Goal: Find specific page/section: Find specific page/section

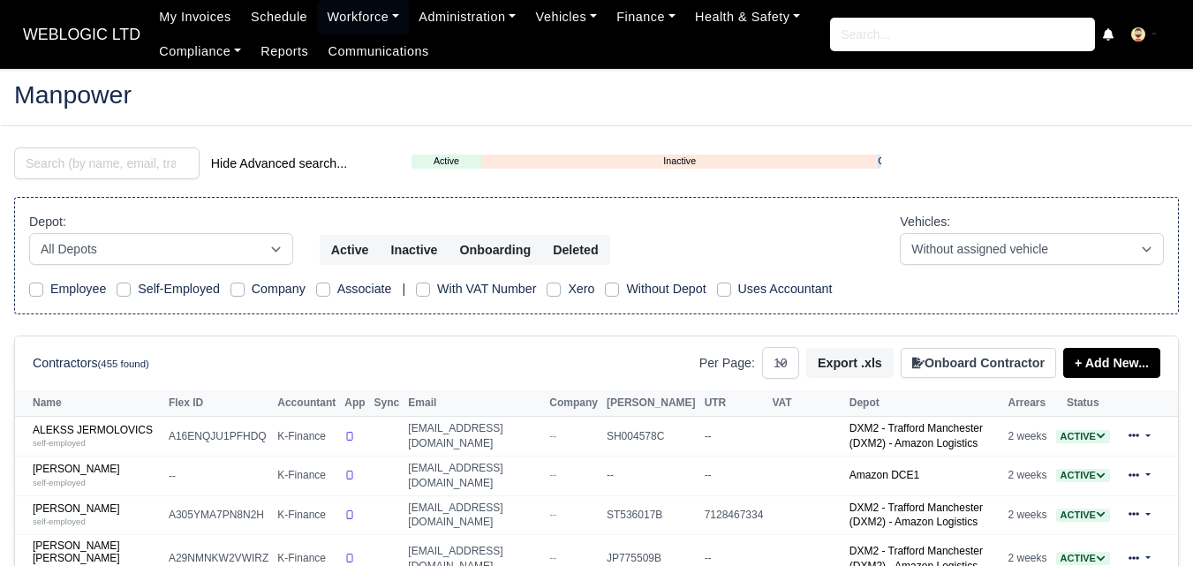
select select "0"
click at [122, 150] on input "search" at bounding box center [106, 163] width 185 height 32
type input "sye"
type input "d"
select select
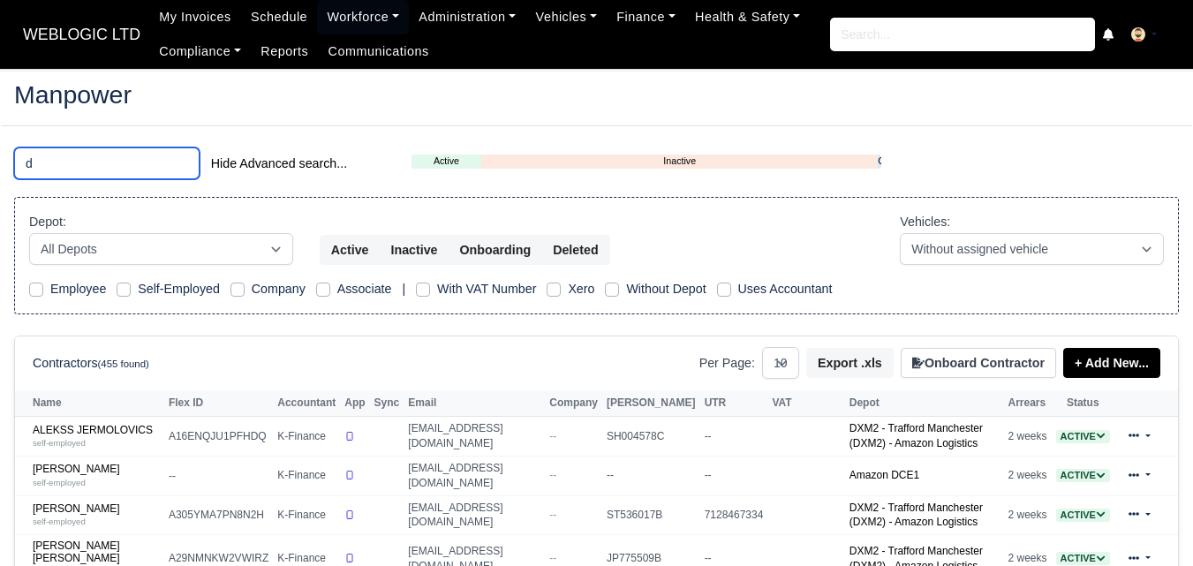
select select "25"
type input "d"
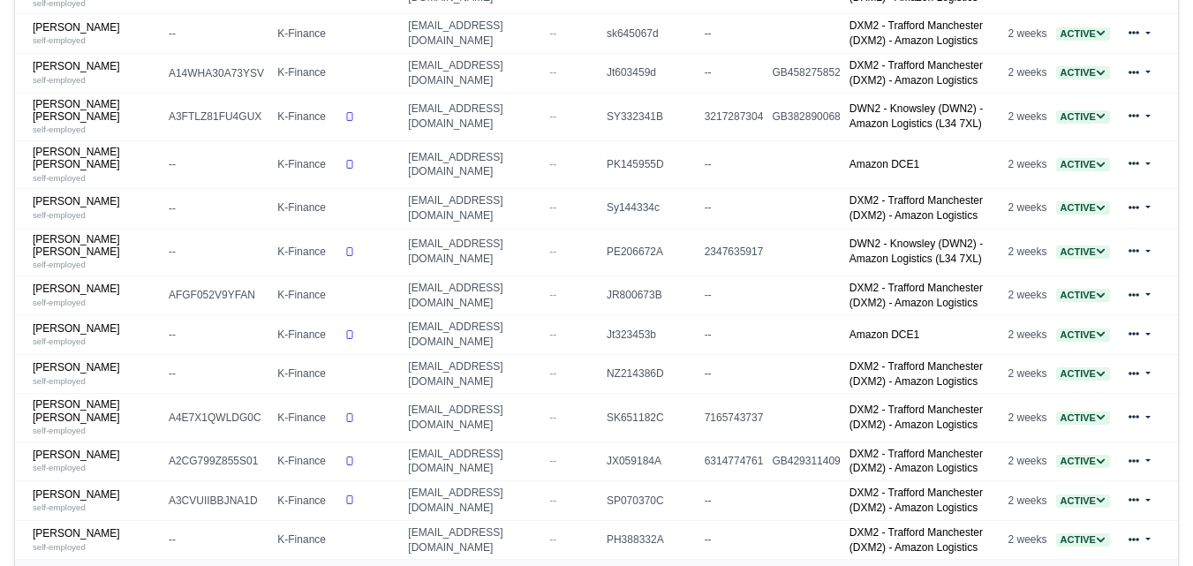
scroll to position [599, 0]
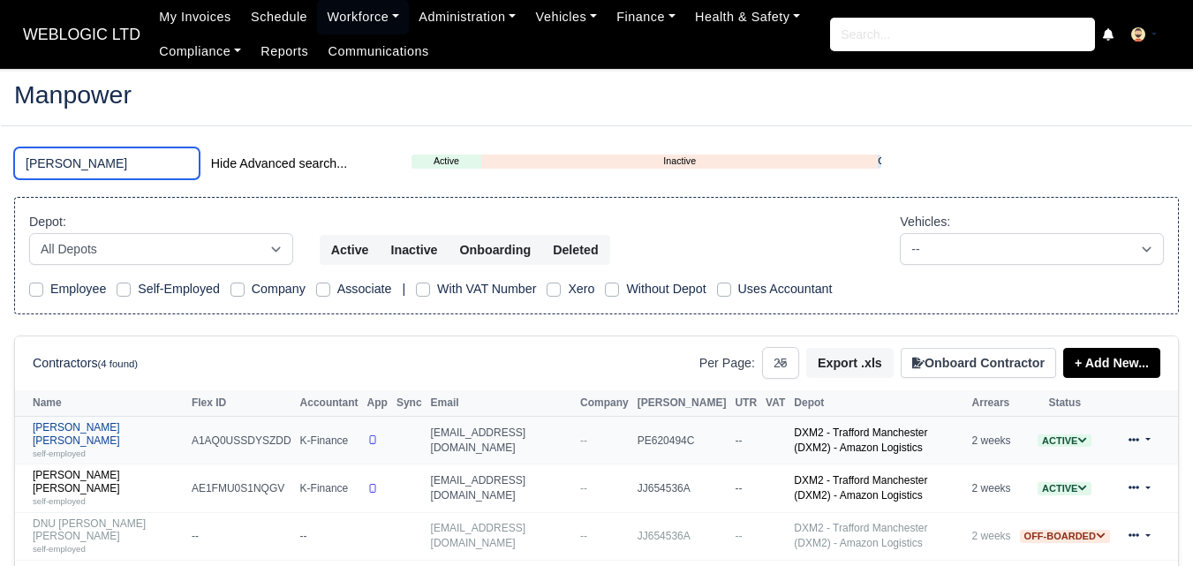
type input "syed"
click at [87, 447] on div "self-employed" at bounding box center [108, 453] width 150 height 12
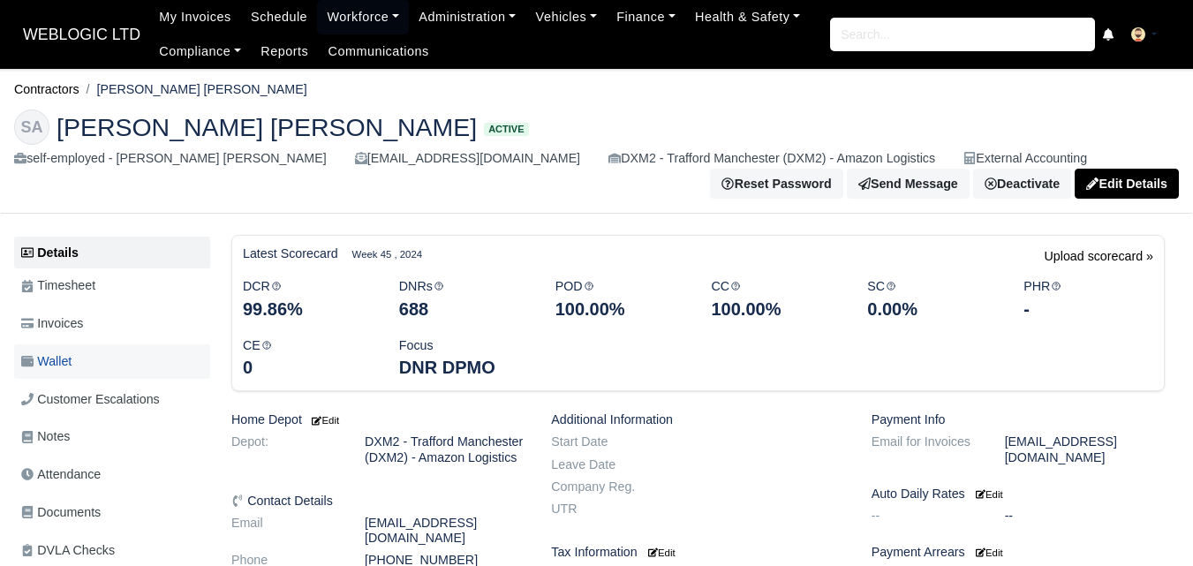
click at [68, 372] on span "Wallet" at bounding box center [46, 361] width 50 height 20
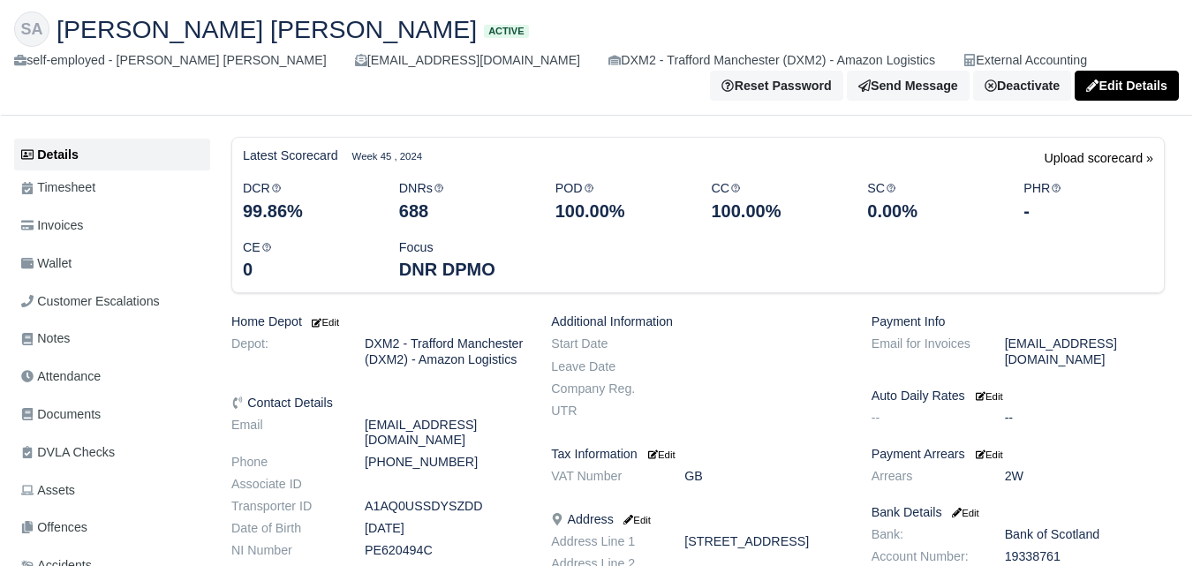
scroll to position [147, 0]
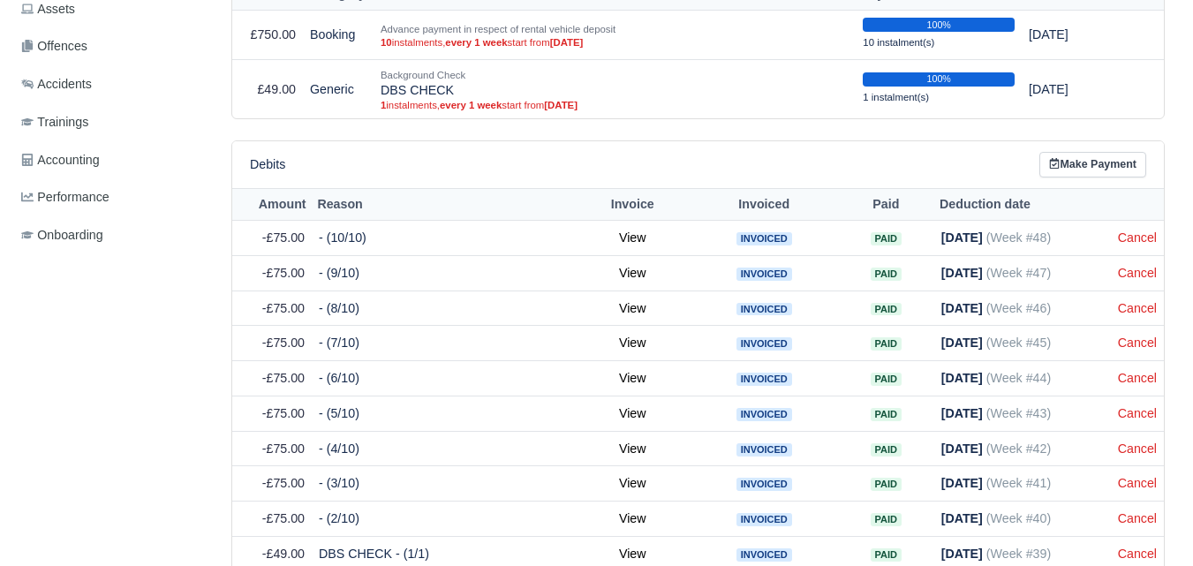
scroll to position [700, 0]
